Goal: Information Seeking & Learning: Learn about a topic

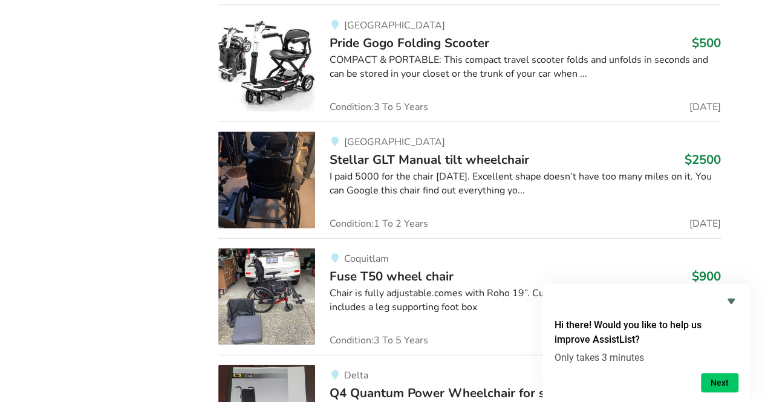
scroll to position [3507, 0]
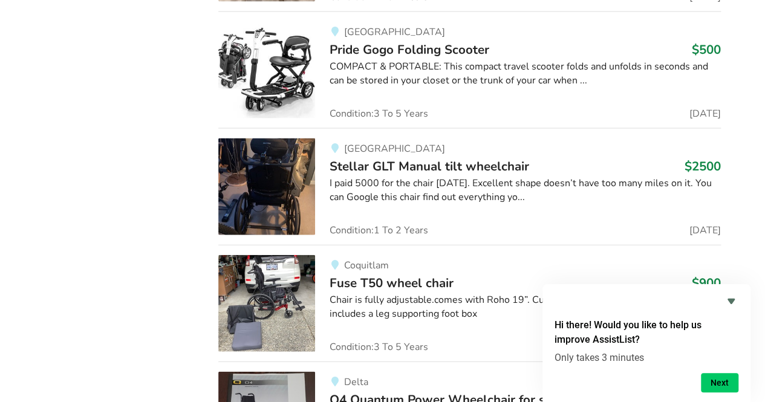
click at [408, 158] on span "Stellar GLT Manual tilt wheelchair" at bounding box center [430, 166] width 200 height 17
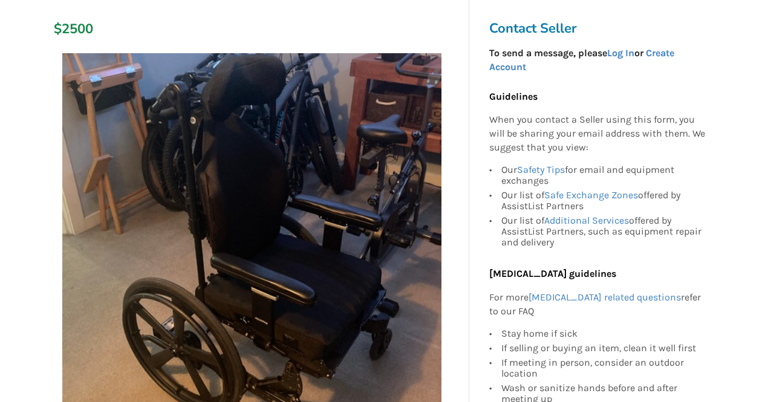
scroll to position [262, 0]
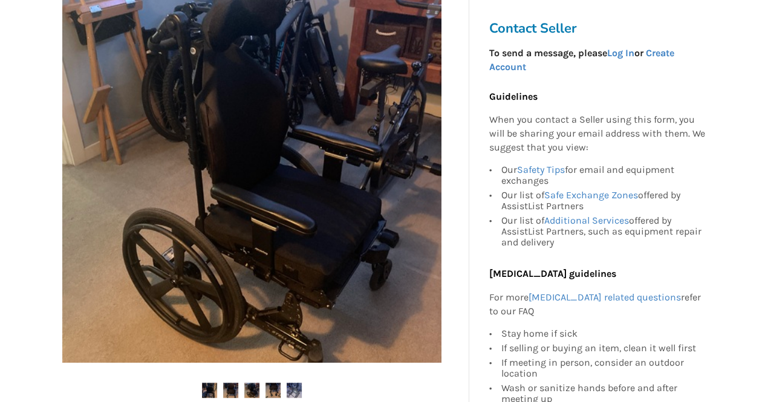
click at [226, 386] on img at bounding box center [230, 390] width 15 height 15
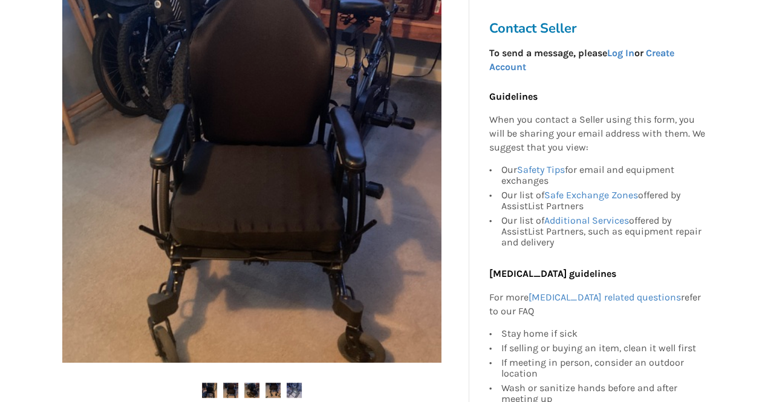
click at [253, 390] on img at bounding box center [251, 390] width 15 height 15
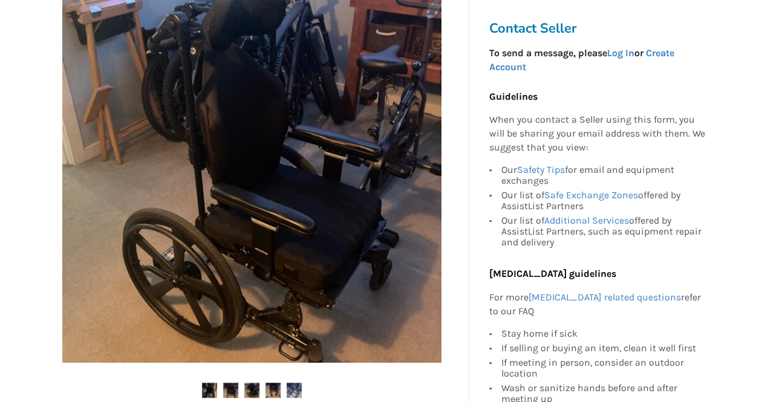
click at [276, 390] on img at bounding box center [272, 390] width 15 height 15
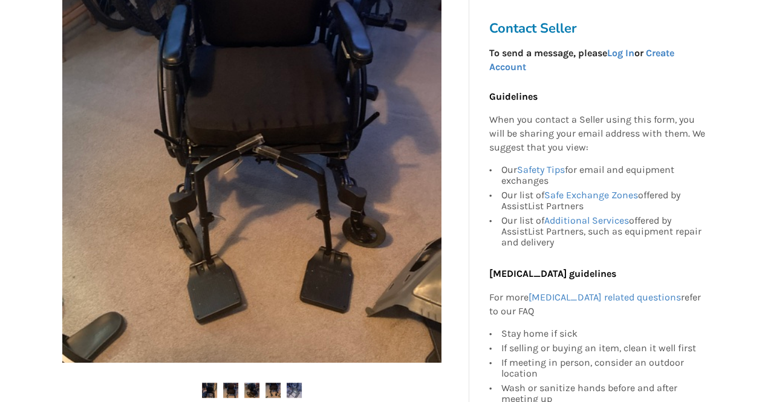
click at [291, 389] on img at bounding box center [294, 390] width 15 height 15
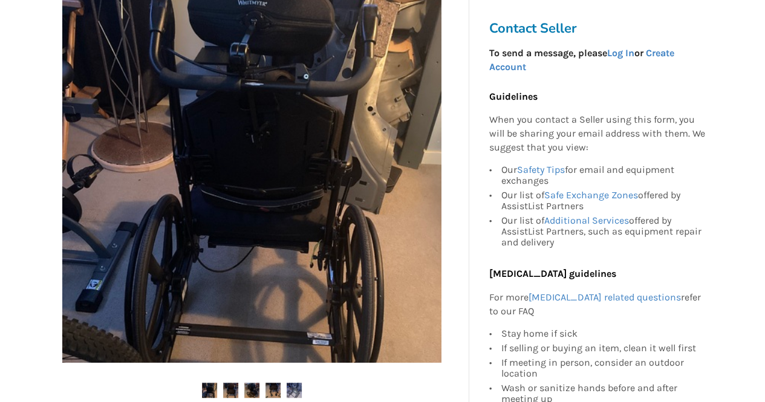
click at [208, 394] on img at bounding box center [209, 390] width 15 height 15
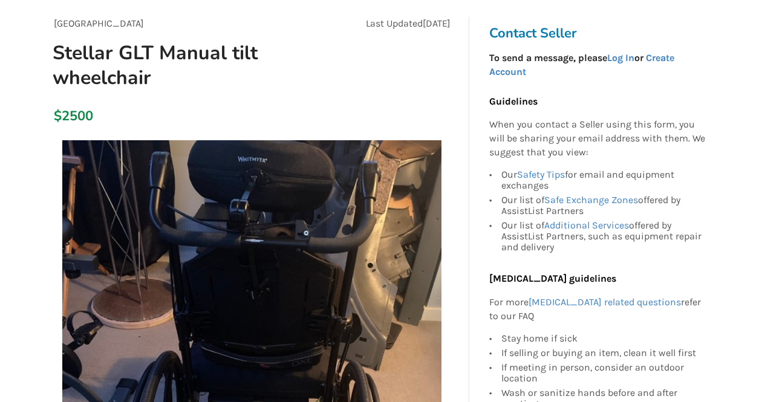
scroll to position [0, 0]
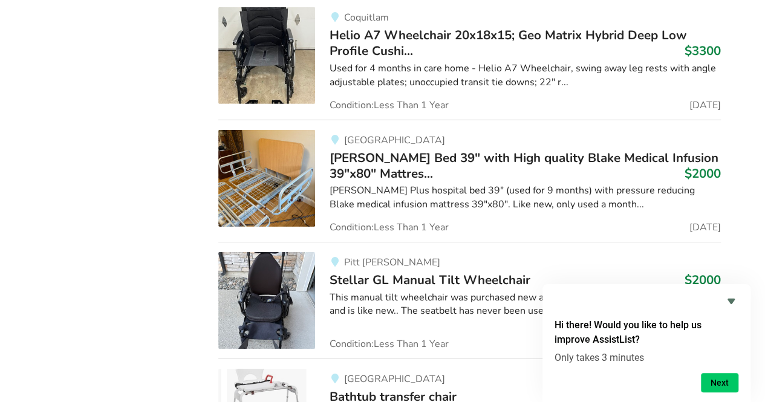
scroll to position [8765, 0]
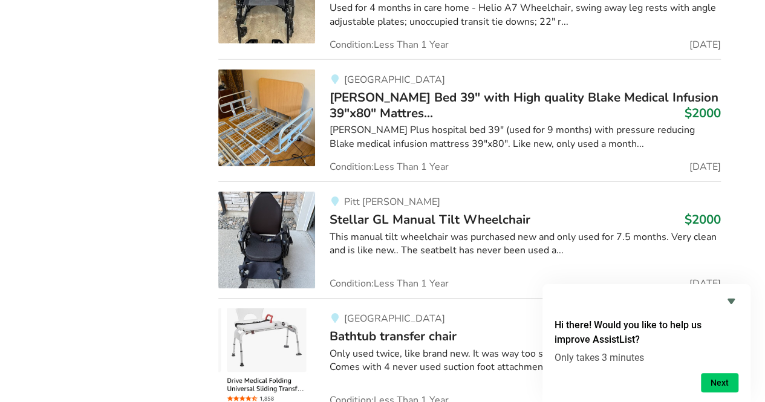
click at [492, 230] on div "This manual tilt wheelchair was purchased new and only used for 7.5 months. Ver…" at bounding box center [525, 244] width 391 height 28
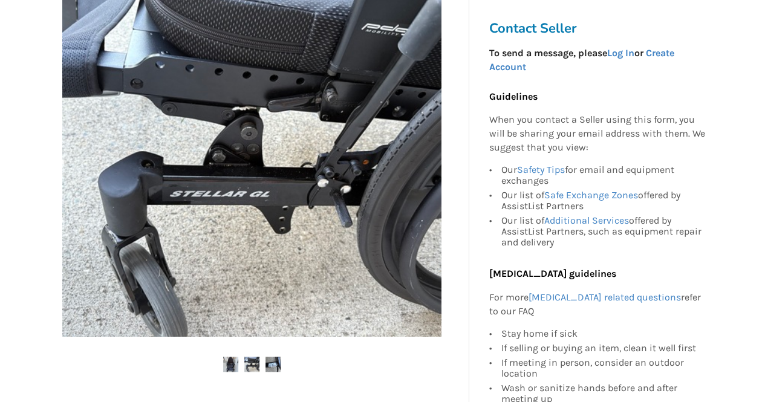
scroll to position [363, 0]
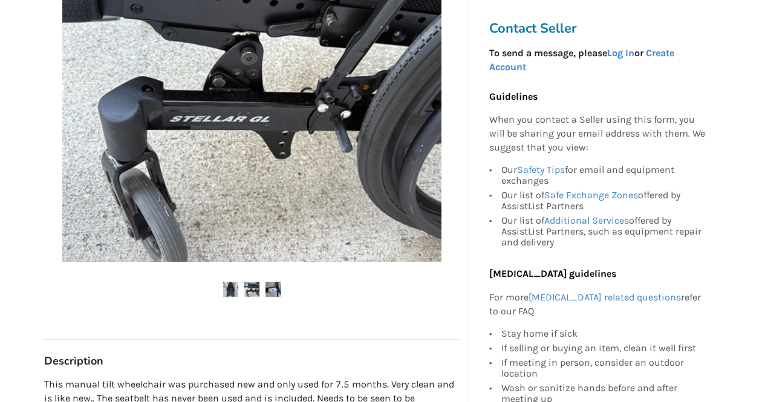
click at [253, 285] on img at bounding box center [251, 289] width 15 height 15
click at [251, 287] on img at bounding box center [251, 289] width 15 height 15
click at [273, 291] on img at bounding box center [272, 289] width 15 height 15
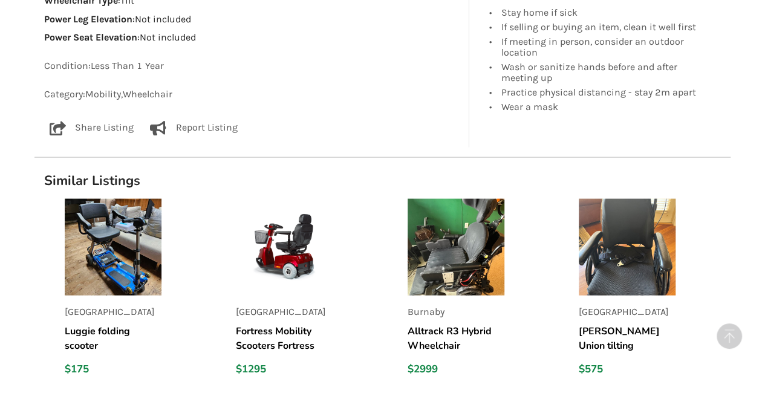
scroll to position [1270, 0]
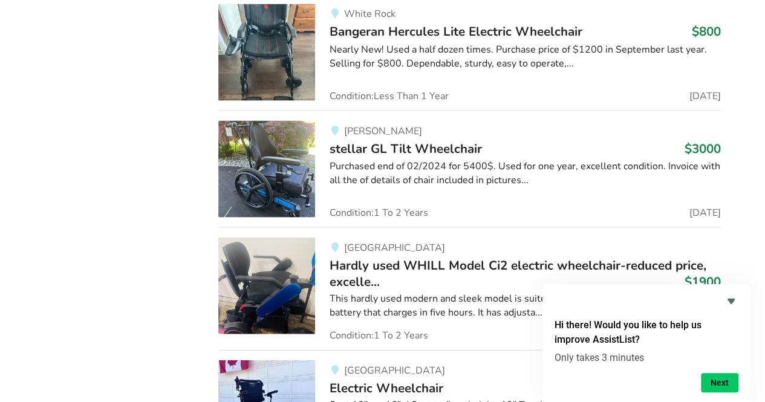
scroll to position [17174, 0]
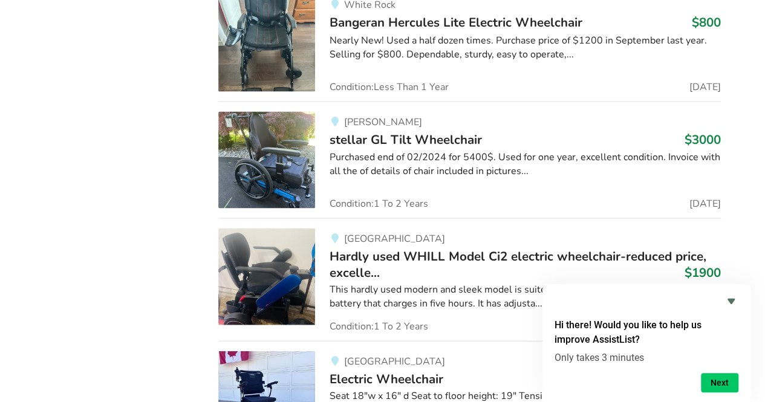
click at [371, 131] on span "stellar GL Tilt Wheelchair" at bounding box center [406, 139] width 152 height 17
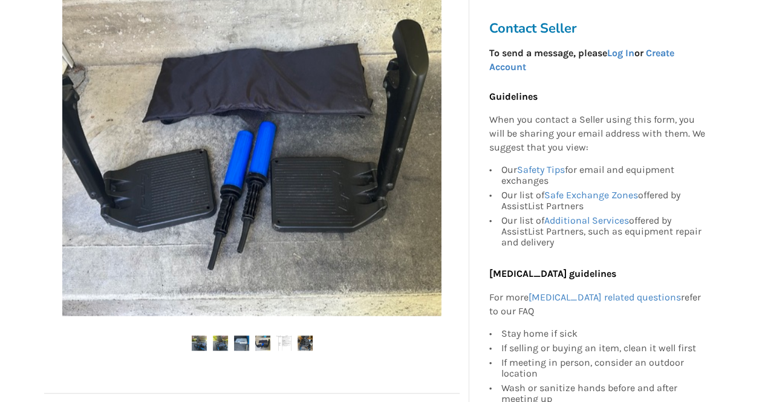
scroll to position [302, 0]
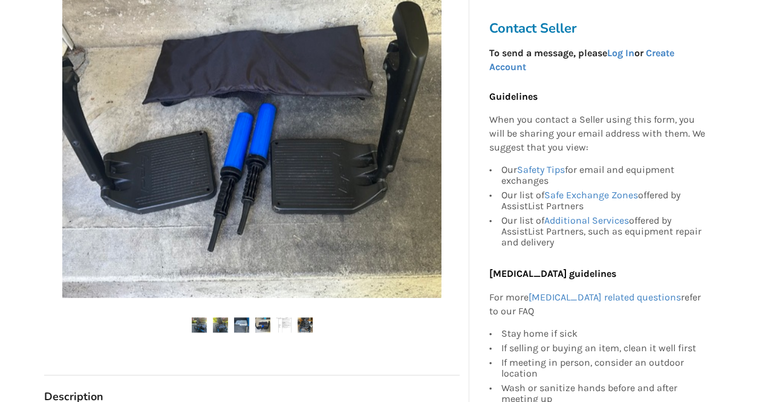
click at [201, 326] on img at bounding box center [199, 324] width 15 height 15
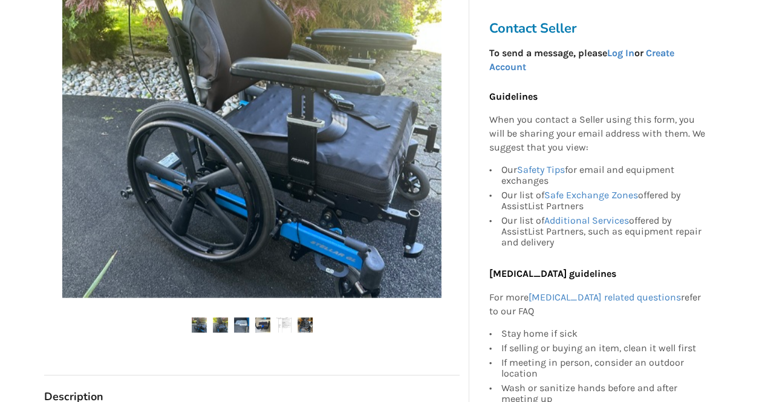
click at [218, 327] on img at bounding box center [220, 324] width 15 height 15
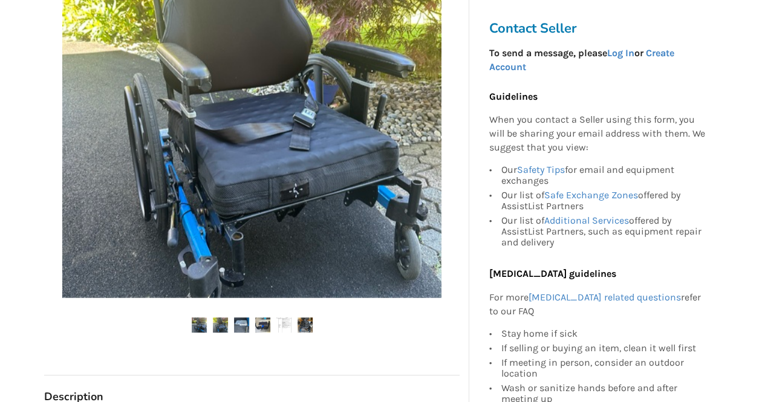
click at [240, 328] on img at bounding box center [241, 324] width 15 height 15
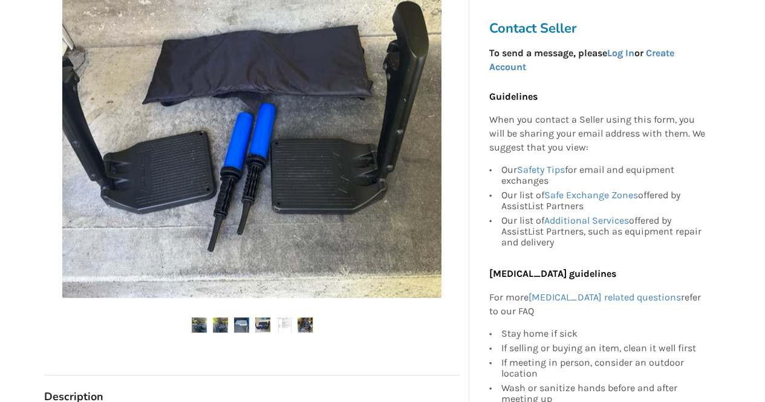
click at [264, 322] on img at bounding box center [262, 324] width 15 height 15
click at [279, 327] on img at bounding box center [283, 324] width 15 height 15
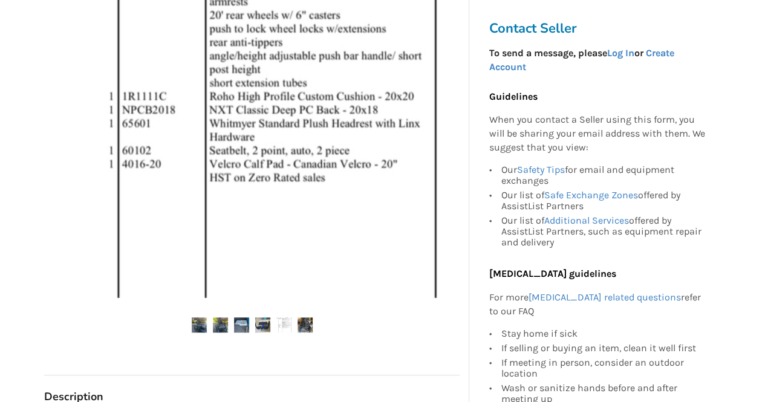
click at [304, 324] on img at bounding box center [305, 324] width 15 height 15
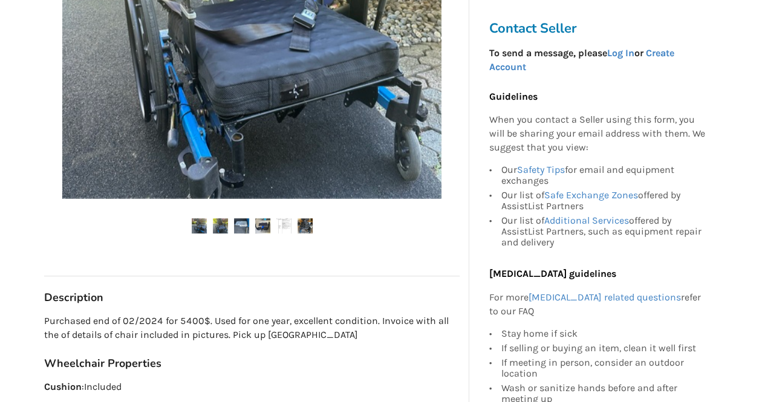
scroll to position [242, 0]
